Goal: Task Accomplishment & Management: Use online tool/utility

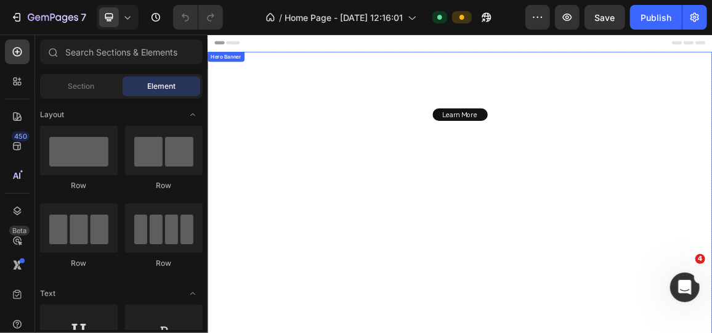
click at [345, 181] on video "Background Image" at bounding box center [576, 267] width 739 height 416
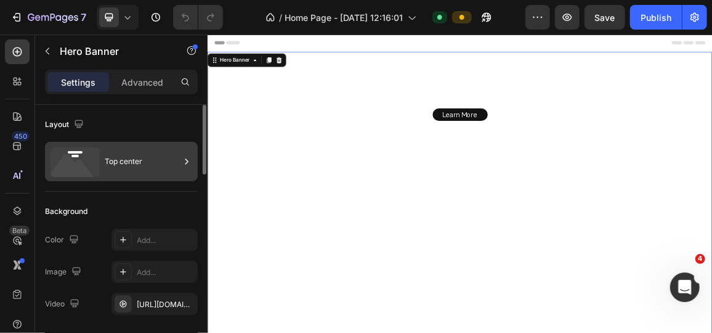
click at [100, 157] on div "Top center" at bounding box center [121, 161] width 153 height 39
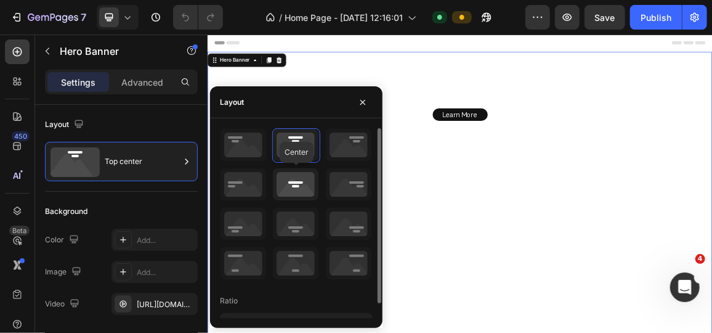
click at [291, 183] on icon at bounding box center [296, 184] width 46 height 32
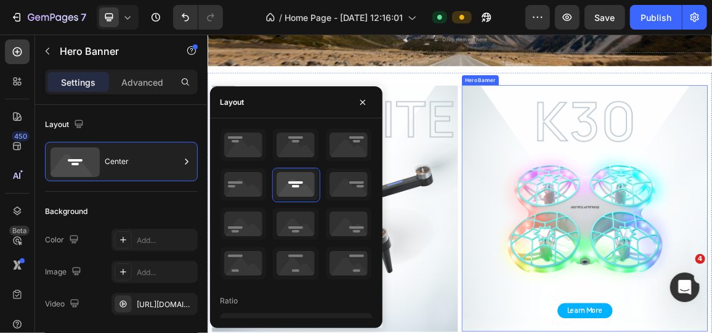
scroll to position [784, 0]
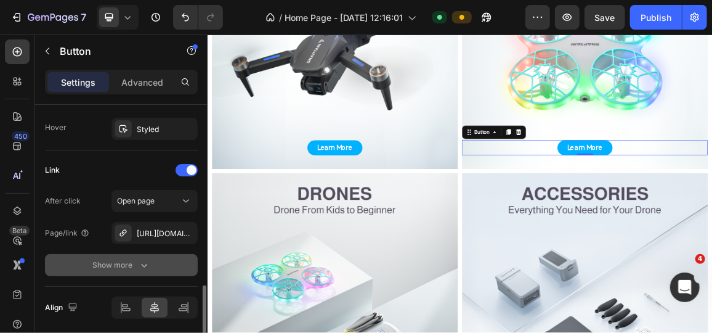
scroll to position [713, 0]
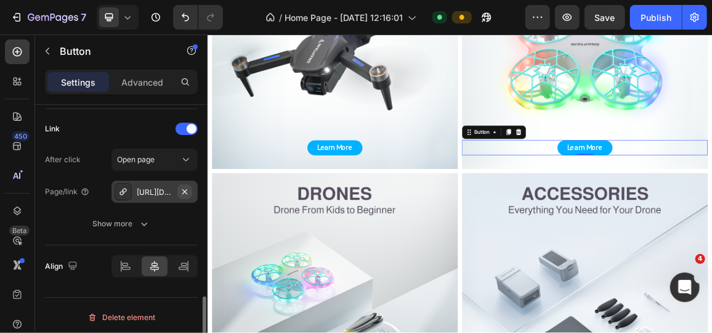
click at [184, 187] on icon "button" at bounding box center [185, 192] width 10 height 10
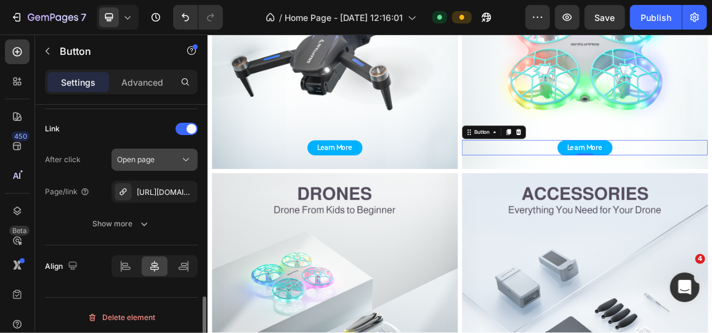
scroll to position [681, 0]
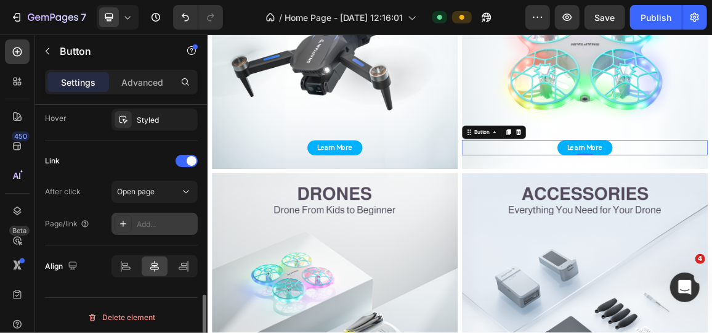
click at [137, 221] on div "Add..." at bounding box center [166, 224] width 58 height 11
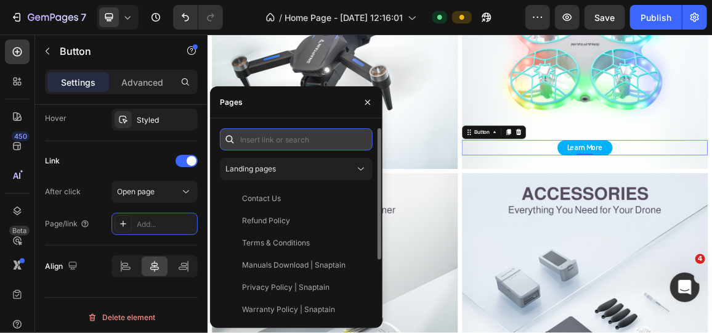
click at [288, 131] on input "text" at bounding box center [296, 139] width 153 height 22
paste input "[URL][DOMAIN_NAME]"
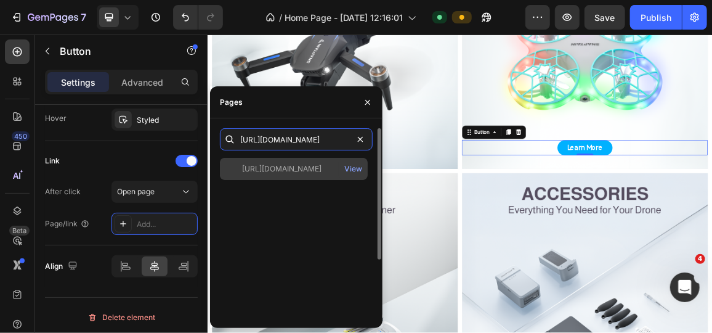
type input "[URL][DOMAIN_NAME]"
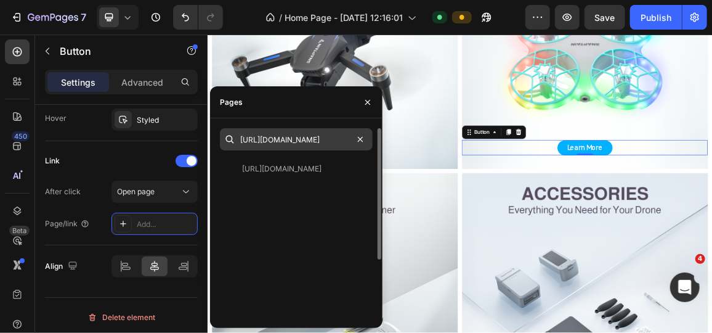
drag, startPoint x: 279, startPoint y: 170, endPoint x: 280, endPoint y: 149, distance: 21.0
click at [279, 170] on div "[URL][DOMAIN_NAME]" at bounding box center [281, 168] width 79 height 11
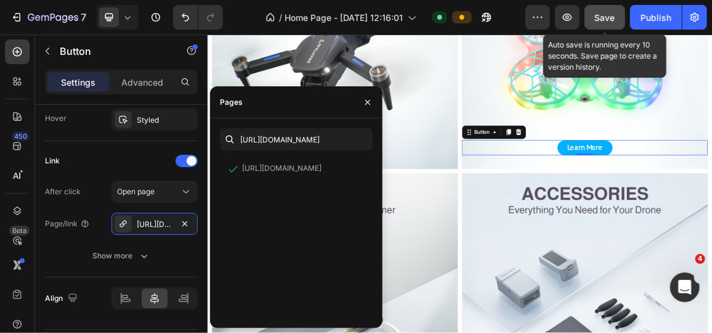
click at [602, 22] on span "Save" at bounding box center [605, 17] width 20 height 10
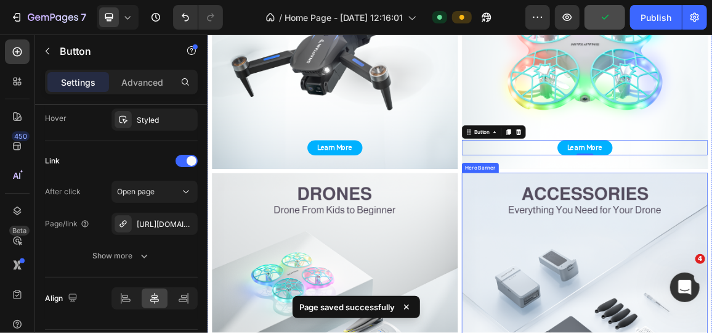
scroll to position [840, 0]
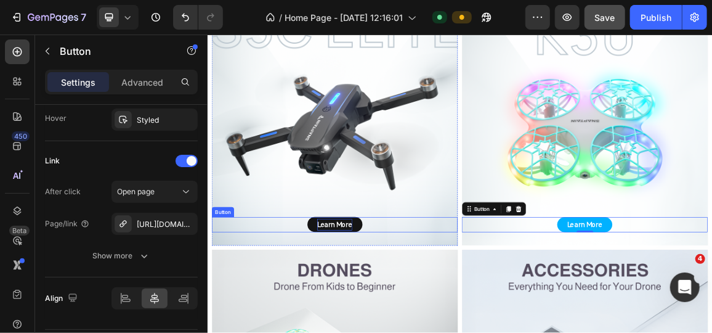
click at [370, 306] on strong "Learn More" at bounding box center [393, 313] width 51 height 14
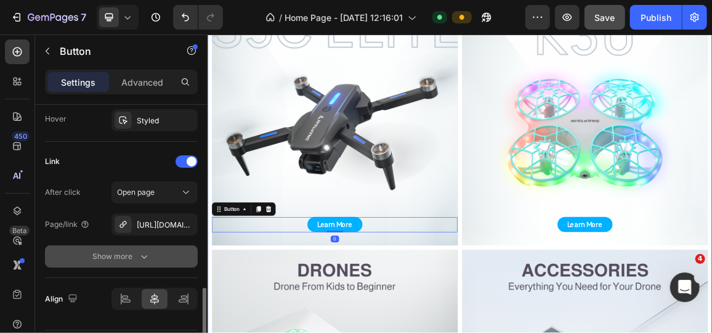
scroll to position [713, 0]
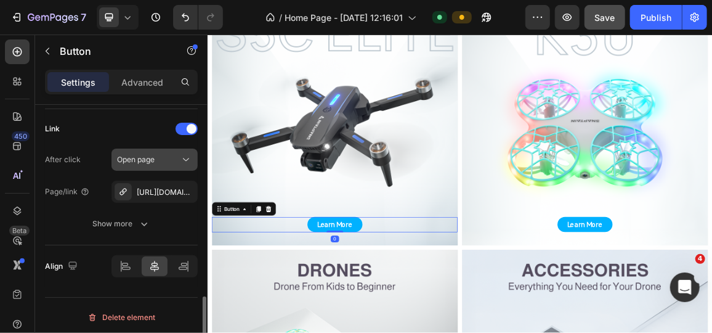
drag, startPoint x: 189, startPoint y: 187, endPoint x: 155, endPoint y: 187, distance: 33.3
click at [0, 0] on icon "button" at bounding box center [0, 0] width 0 height 0
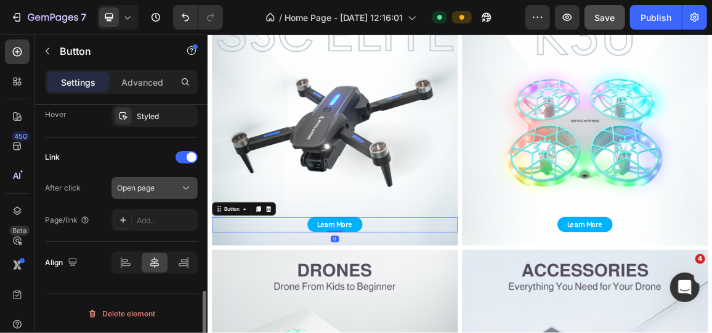
scroll to position [681, 0]
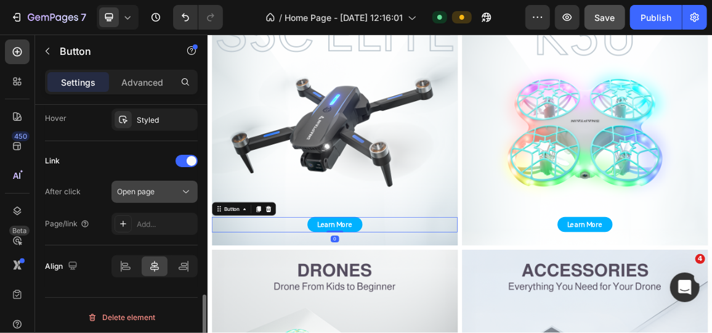
click at [152, 187] on span "Open page" at bounding box center [136, 191] width 38 height 9
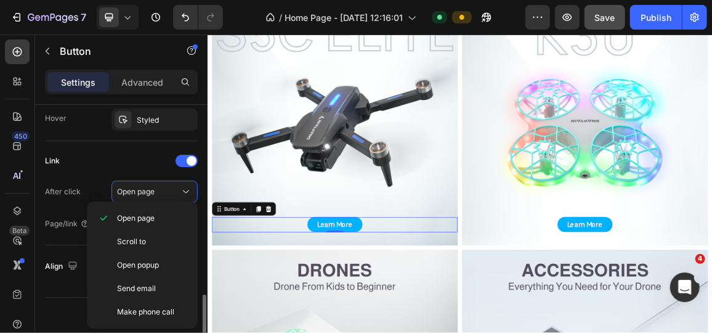
click at [142, 160] on div "Link" at bounding box center [121, 161] width 153 height 20
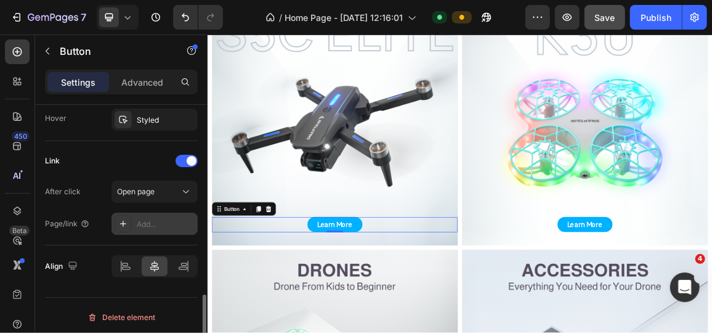
click at [156, 219] on div "Add..." at bounding box center [166, 224] width 58 height 11
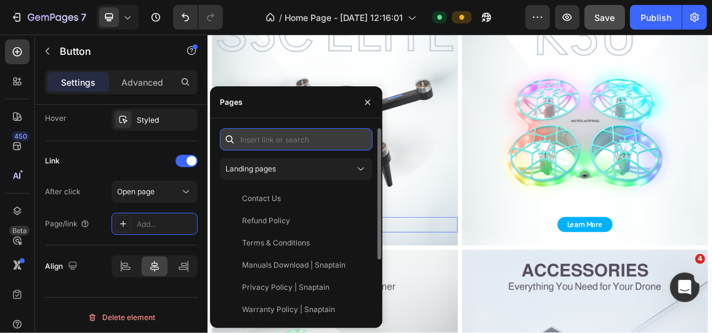
click at [275, 138] on input "text" at bounding box center [296, 139] width 153 height 22
paste input "[URL][DOMAIN_NAME]"
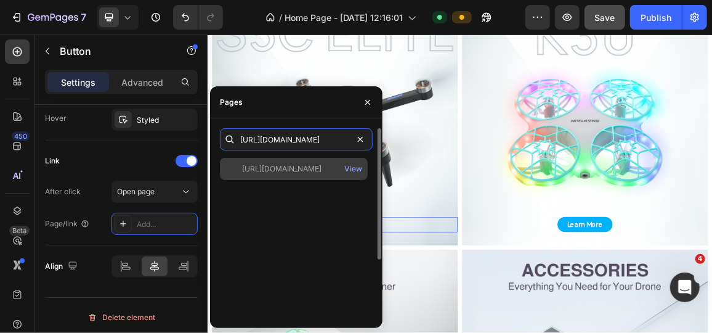
type input "[URL][DOMAIN_NAME]"
click at [288, 166] on div "[URL][DOMAIN_NAME]" at bounding box center [281, 168] width 79 height 11
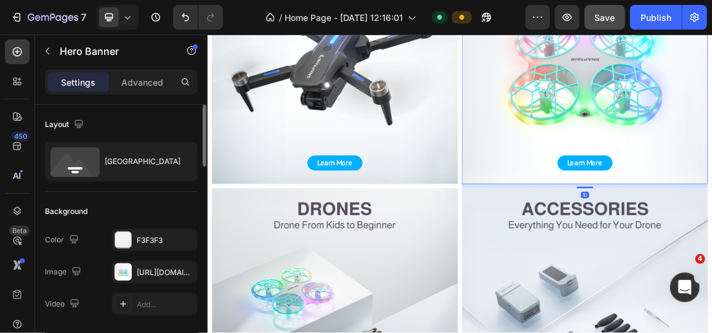
scroll to position [952, 0]
